Goal: Task Accomplishment & Management: Use online tool/utility

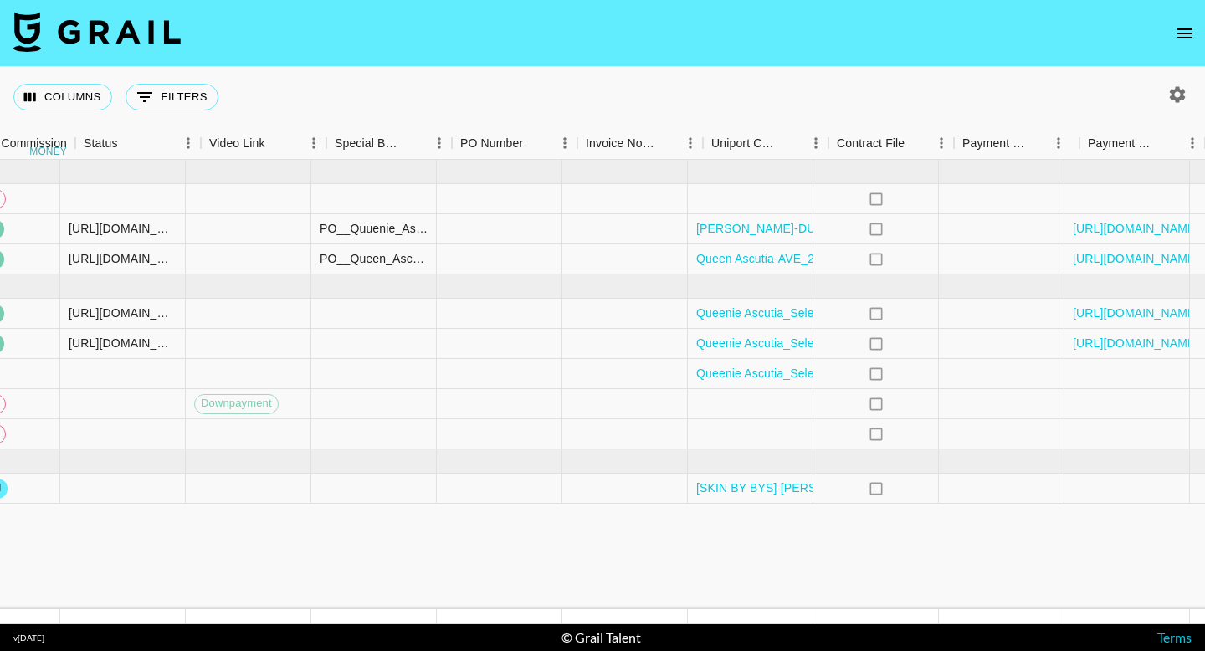
scroll to position [0, 1574]
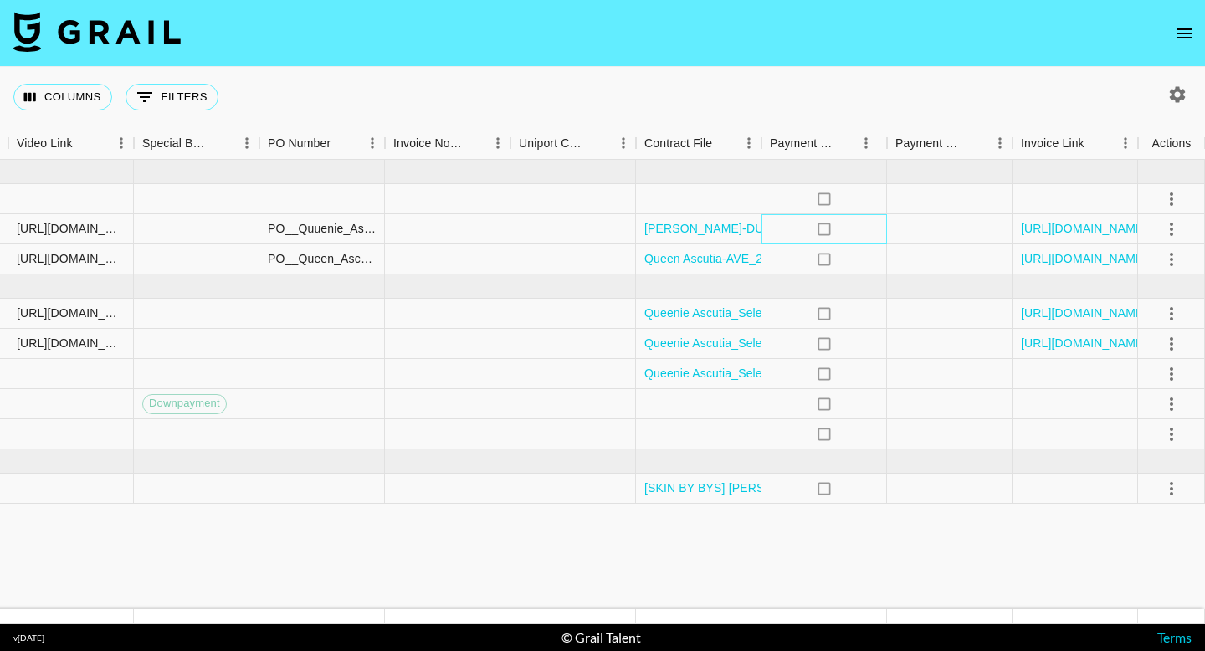
click at [823, 229] on icon "no" at bounding box center [824, 229] width 17 height 17
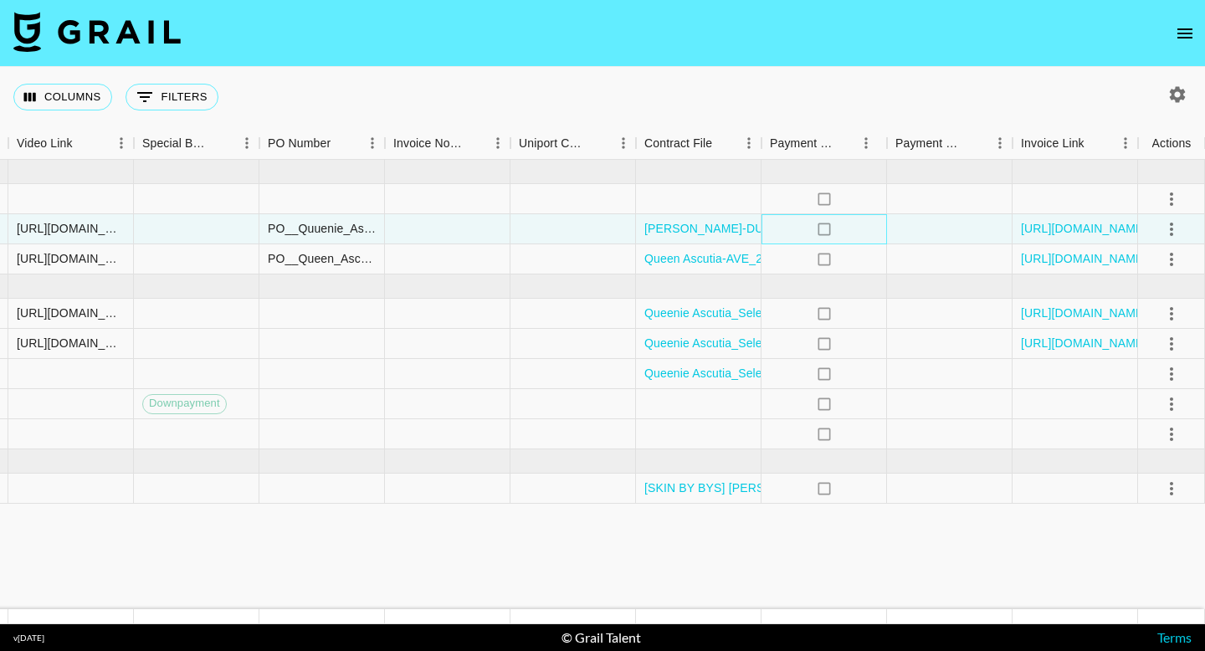
click at [828, 230] on icon "no" at bounding box center [824, 229] width 17 height 17
click at [825, 230] on icon "no" at bounding box center [824, 229] width 17 height 17
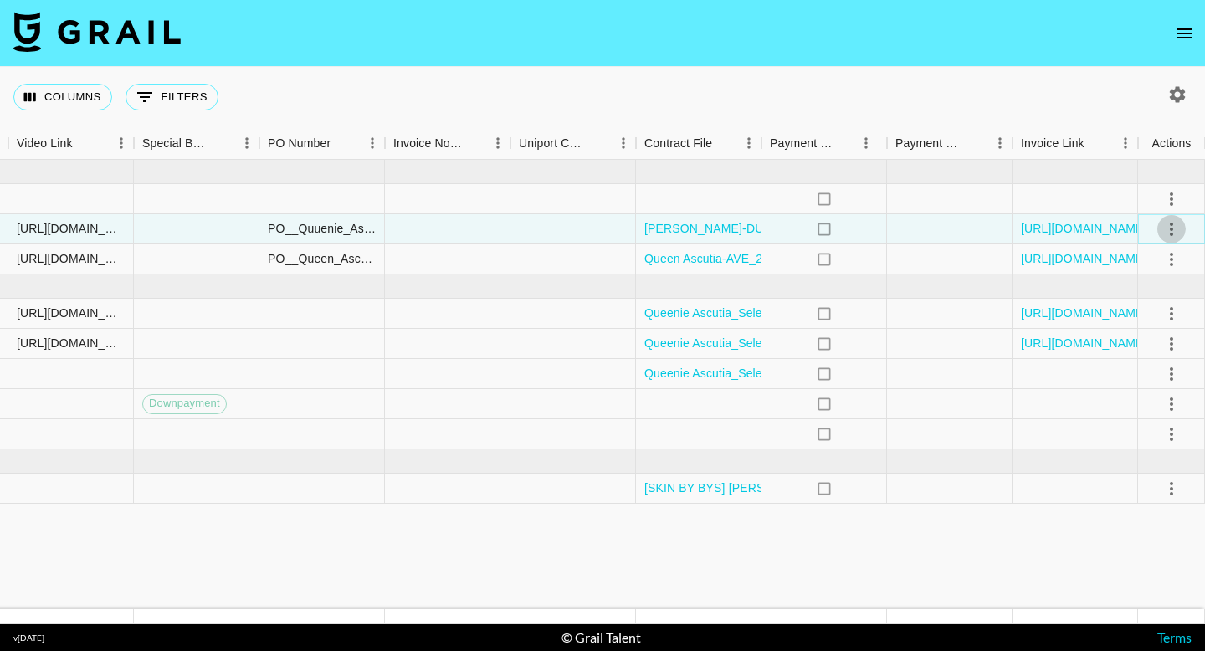
click at [1171, 226] on icon "select merge strategy" at bounding box center [1172, 229] width 20 height 20
click at [964, 224] on div at bounding box center [950, 229] width 126 height 30
click at [824, 221] on icon "no" at bounding box center [824, 229] width 17 height 17
click at [875, 220] on div "no" at bounding box center [825, 229] width 126 height 30
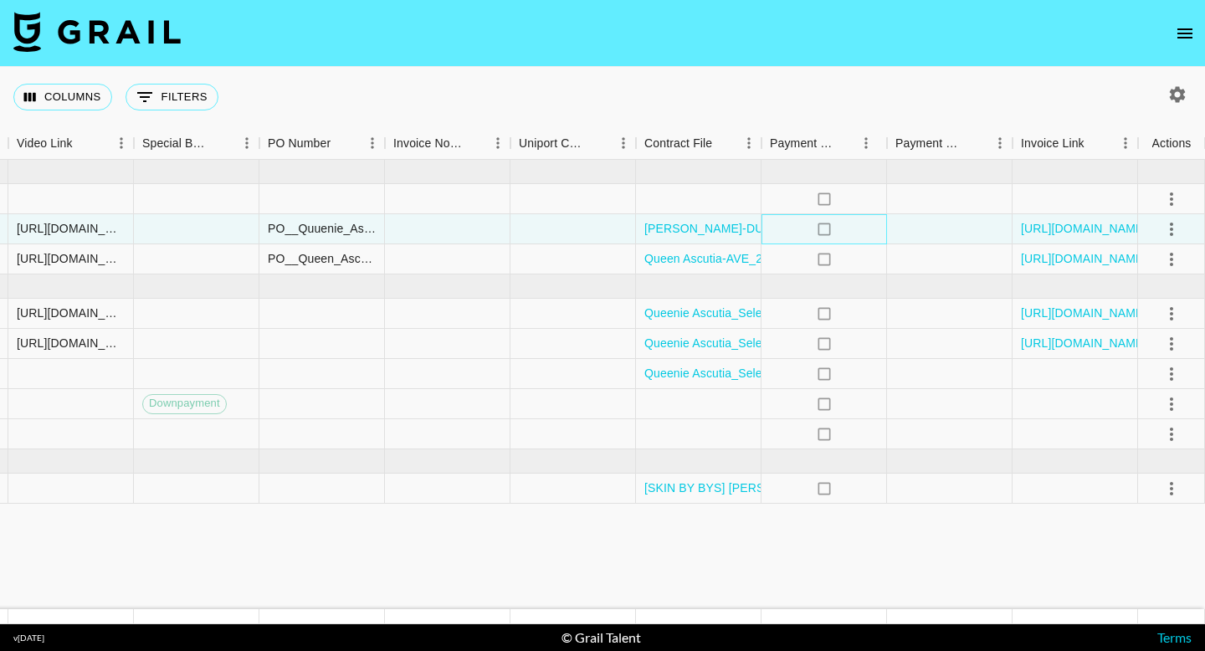
click at [845, 219] on div "no" at bounding box center [825, 229] width 126 height 30
click at [824, 227] on icon "no" at bounding box center [824, 229] width 17 height 17
click at [1173, 229] on icon "select merge strategy" at bounding box center [1172, 229] width 20 height 20
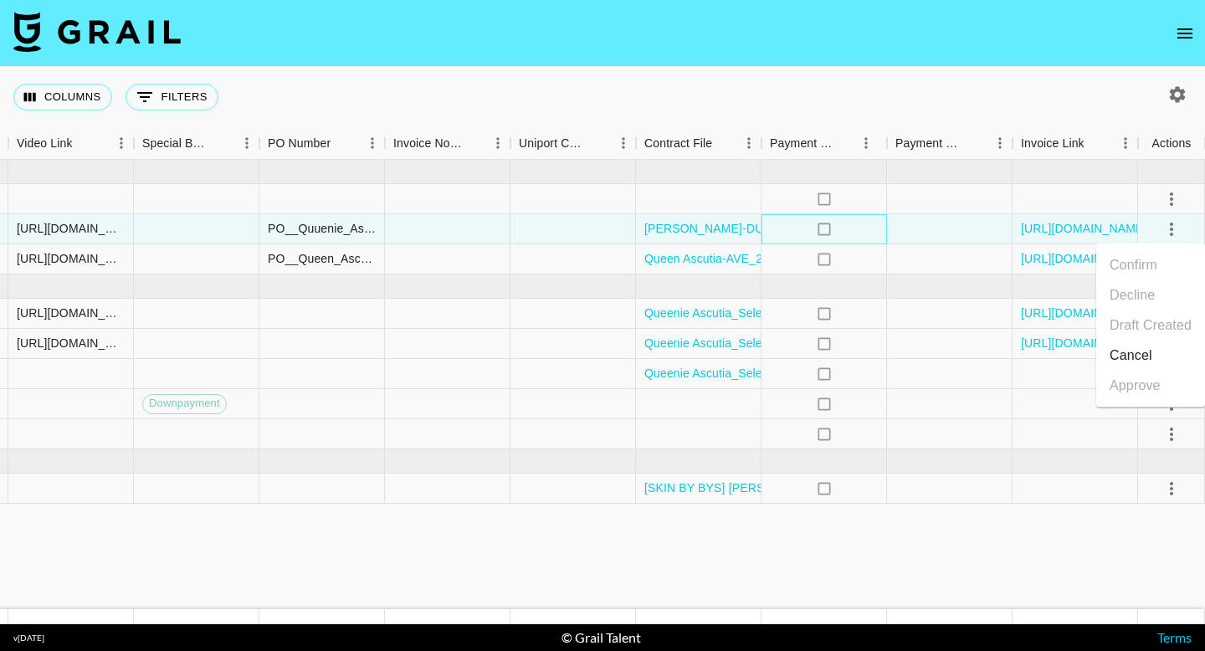
click at [872, 226] on div "no" at bounding box center [825, 229] width 126 height 30
click at [570, 220] on div at bounding box center [574, 229] width 126 height 30
click at [822, 235] on icon "no" at bounding box center [824, 229] width 17 height 17
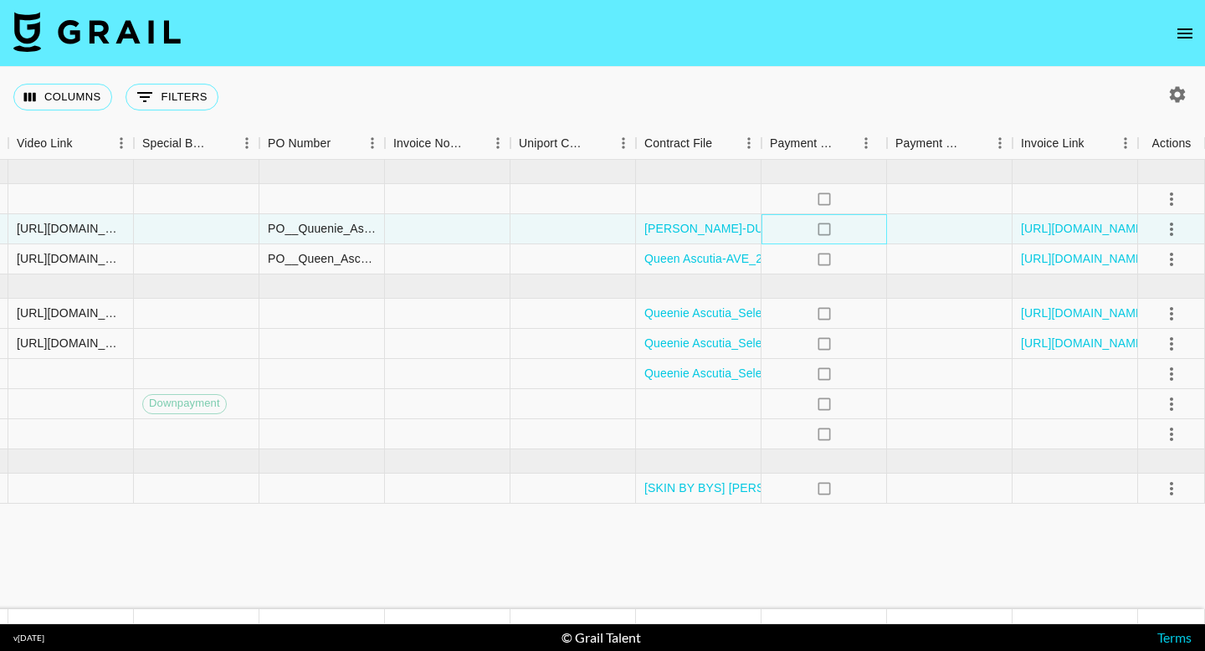
click at [822, 235] on icon "no" at bounding box center [824, 229] width 17 height 17
click at [822, 234] on icon at bounding box center [824, 229] width 13 height 13
click at [823, 224] on icon "no" at bounding box center [824, 229] width 17 height 17
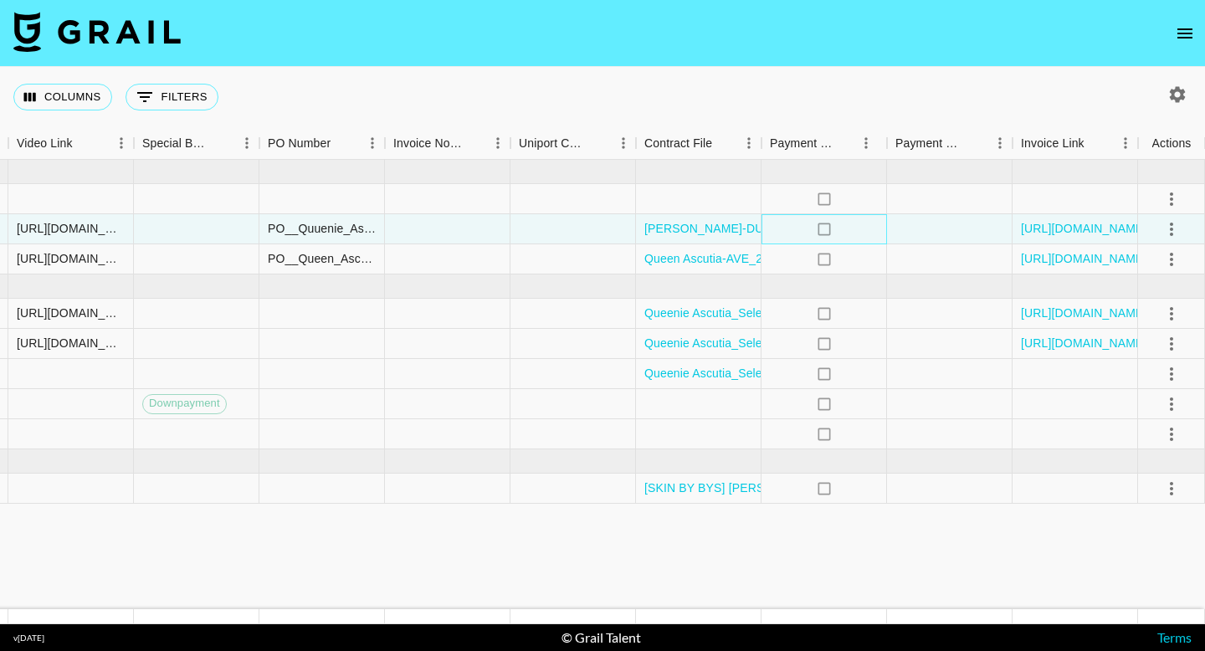
click at [823, 224] on icon "no" at bounding box center [824, 229] width 17 height 17
click at [596, 232] on div at bounding box center [574, 229] width 126 height 30
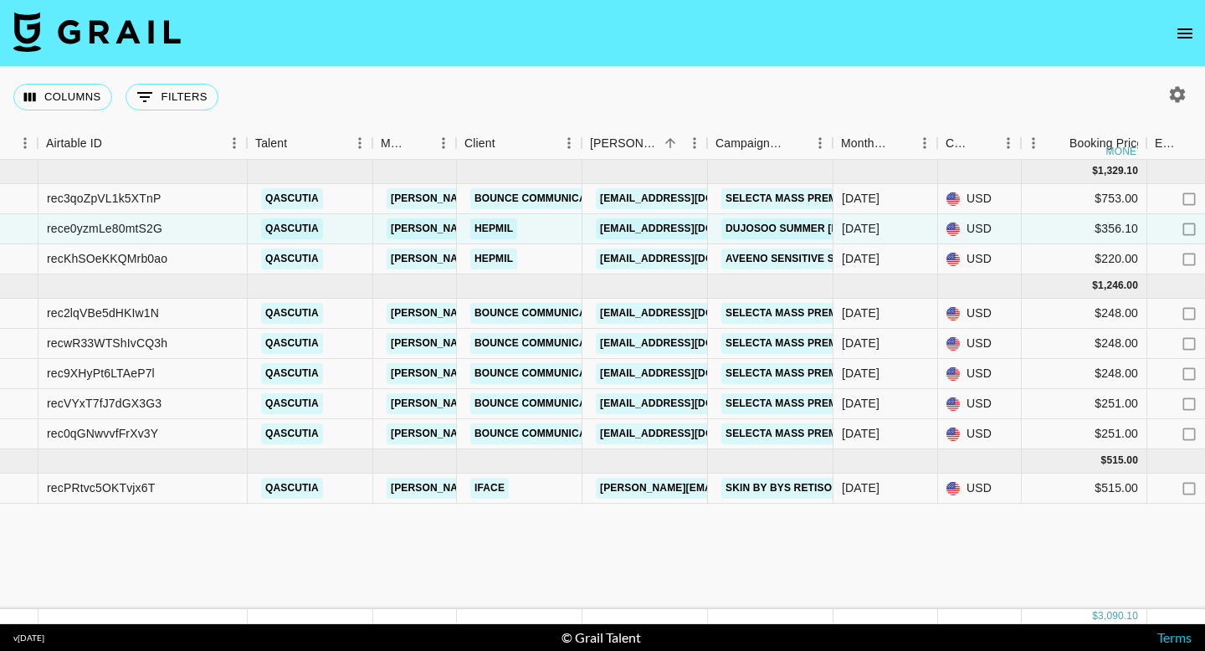
scroll to position [0, 98]
